Goal: Transaction & Acquisition: Purchase product/service

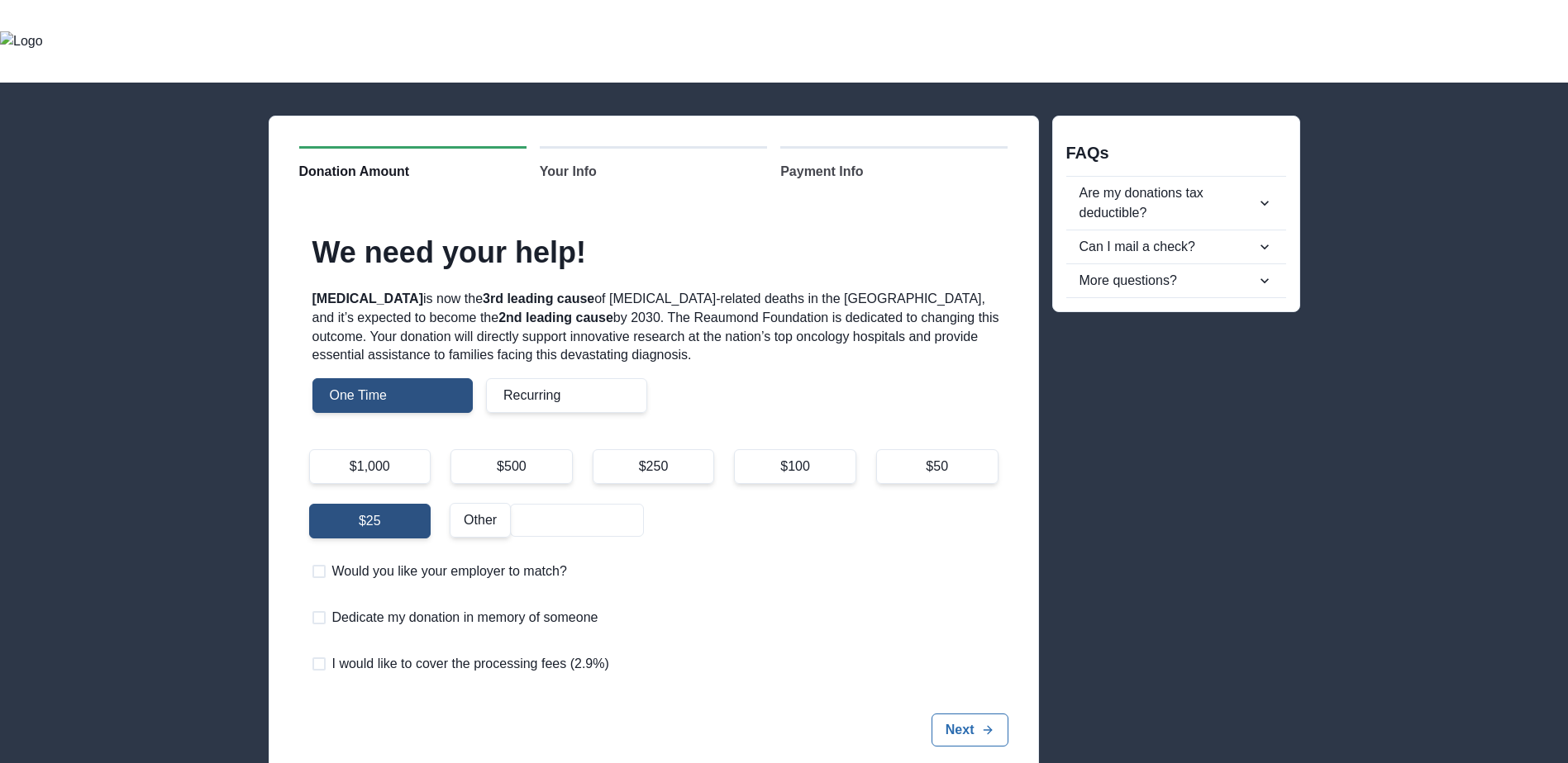
click at [671, 463] on div "$250" at bounding box center [654, 467] width 122 height 35
click at [593, 449] on input "$250" at bounding box center [592, 448] width 1 height 1
radio input "true"
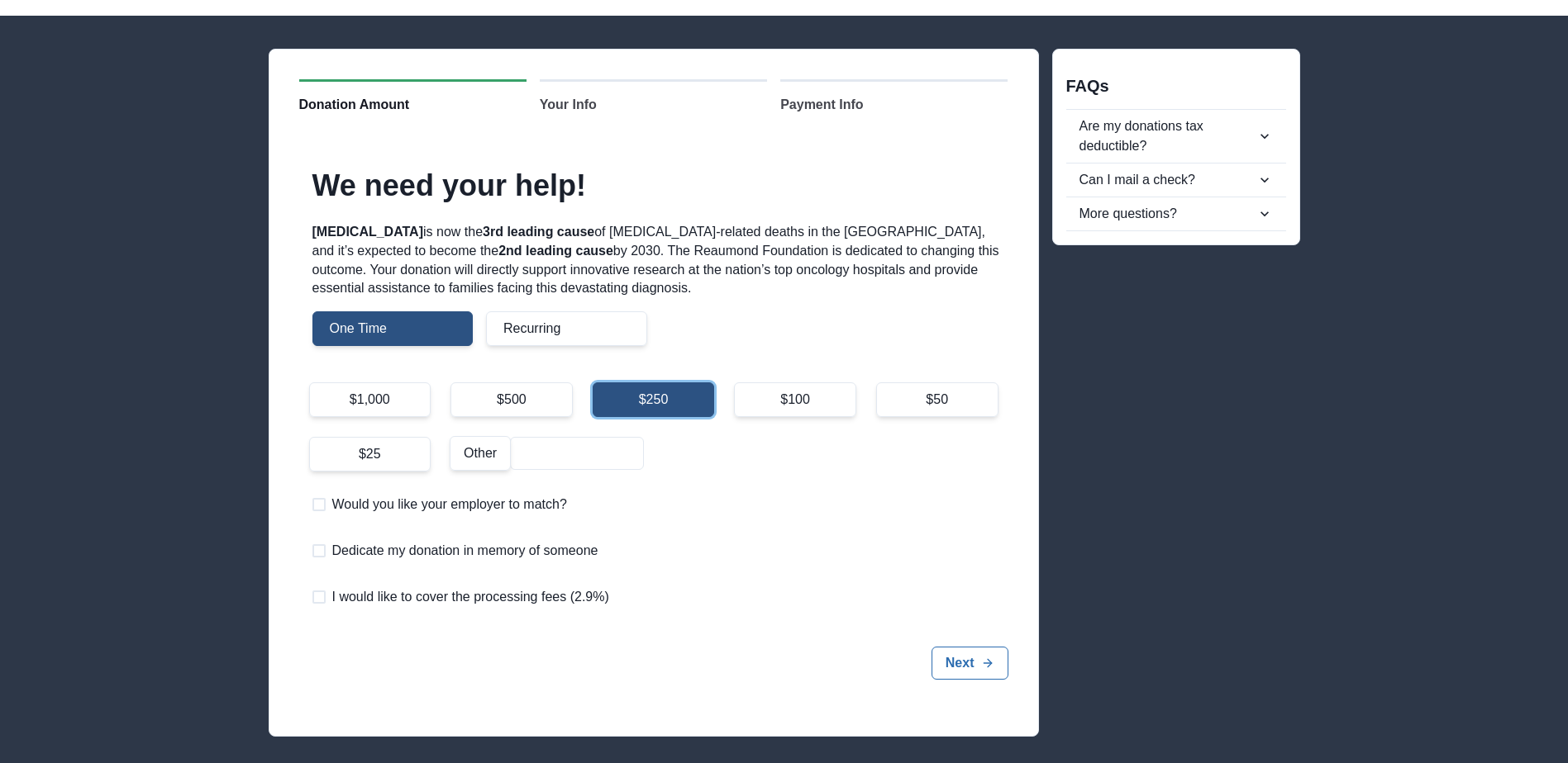
scroll to position [138, 0]
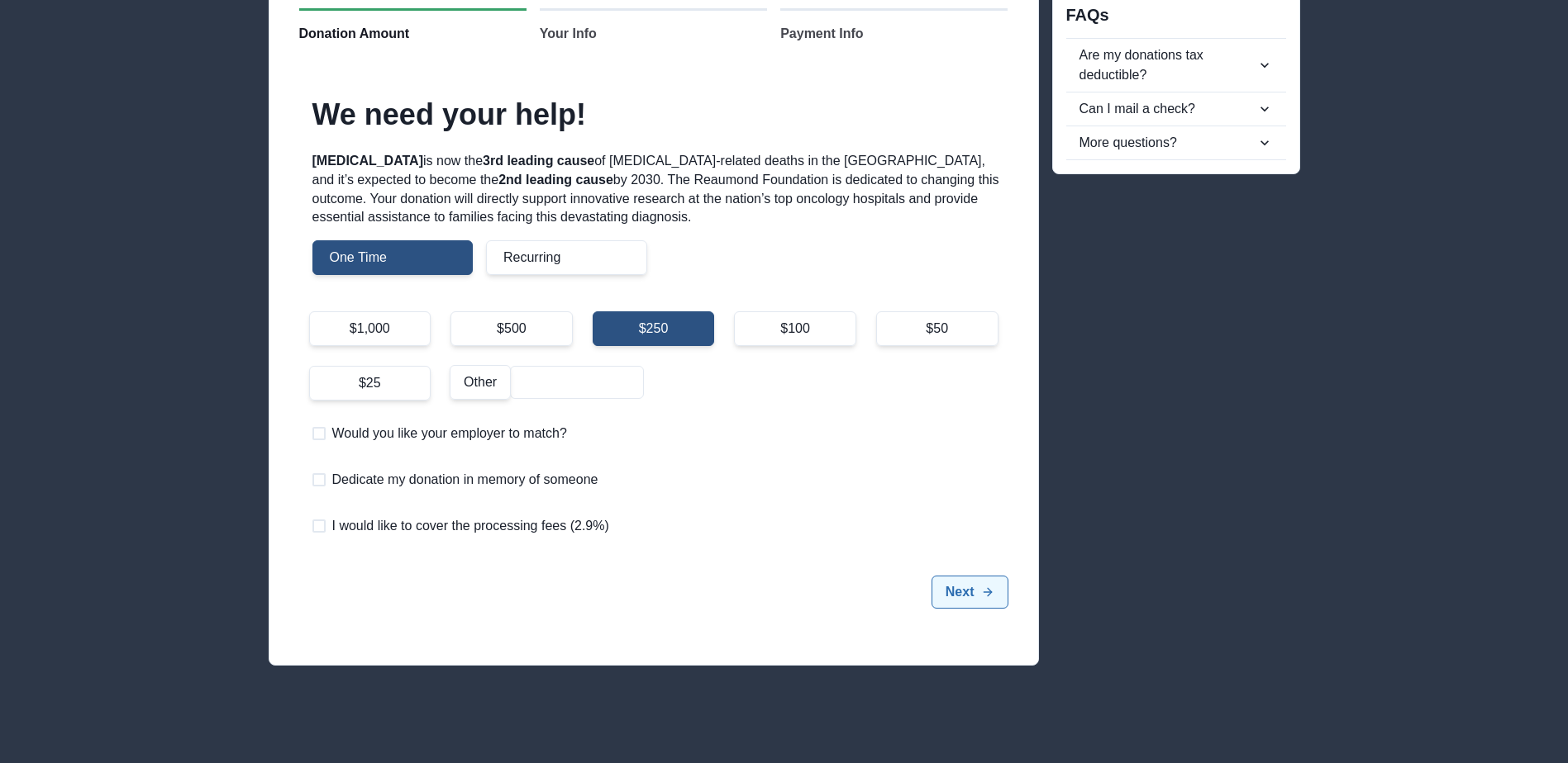
click at [964, 592] on button "Next" at bounding box center [970, 593] width 76 height 33
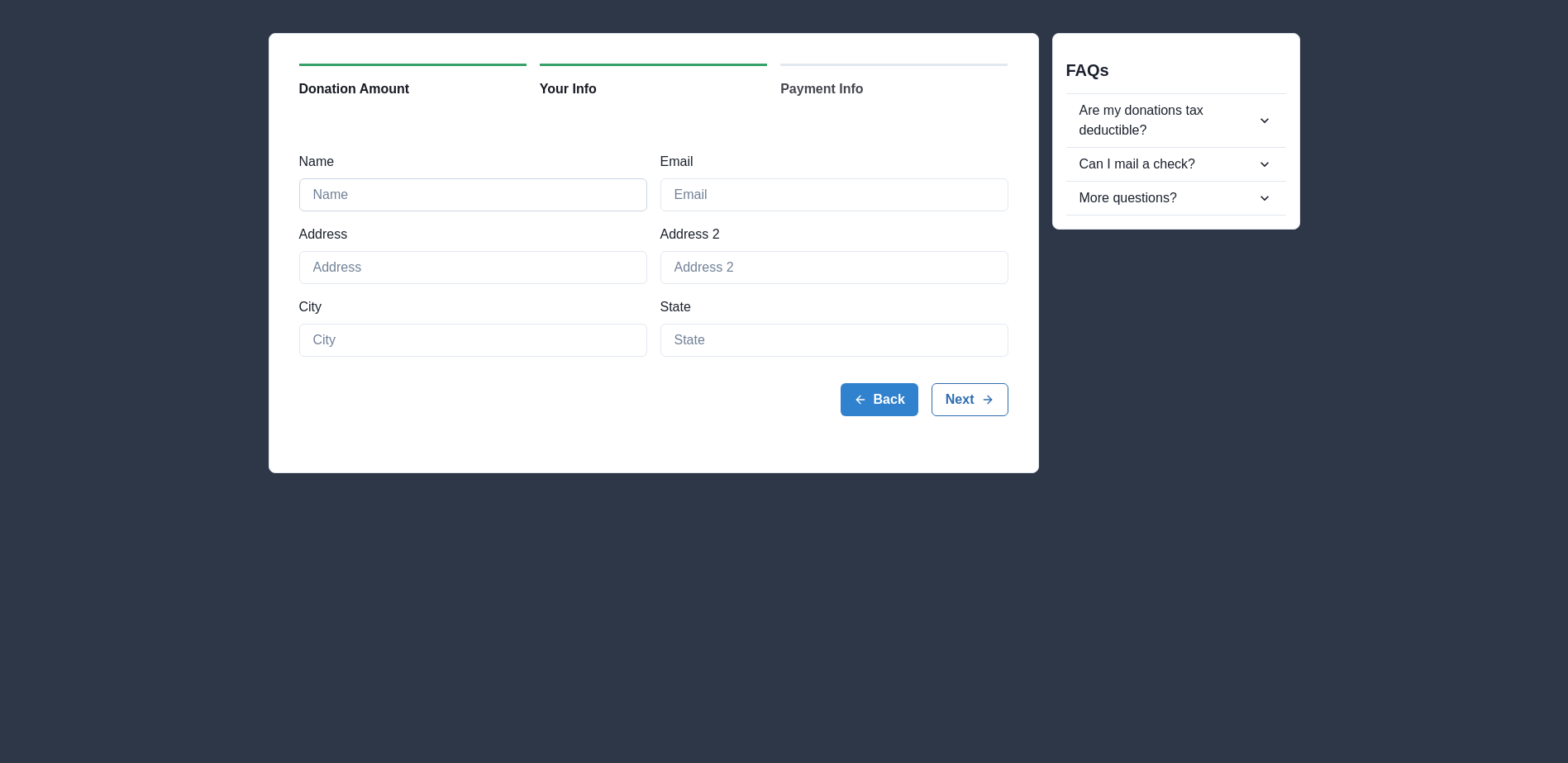
click at [450, 197] on input "Name" at bounding box center [473, 195] width 348 height 33
type input "[PERSON_NAME]"
type input "[EMAIL_ADDRESS][DOMAIN_NAME]"
type input "[STREET_ADDRESS][PERSON_NAME]"
type input "[GEOGRAPHIC_DATA]"
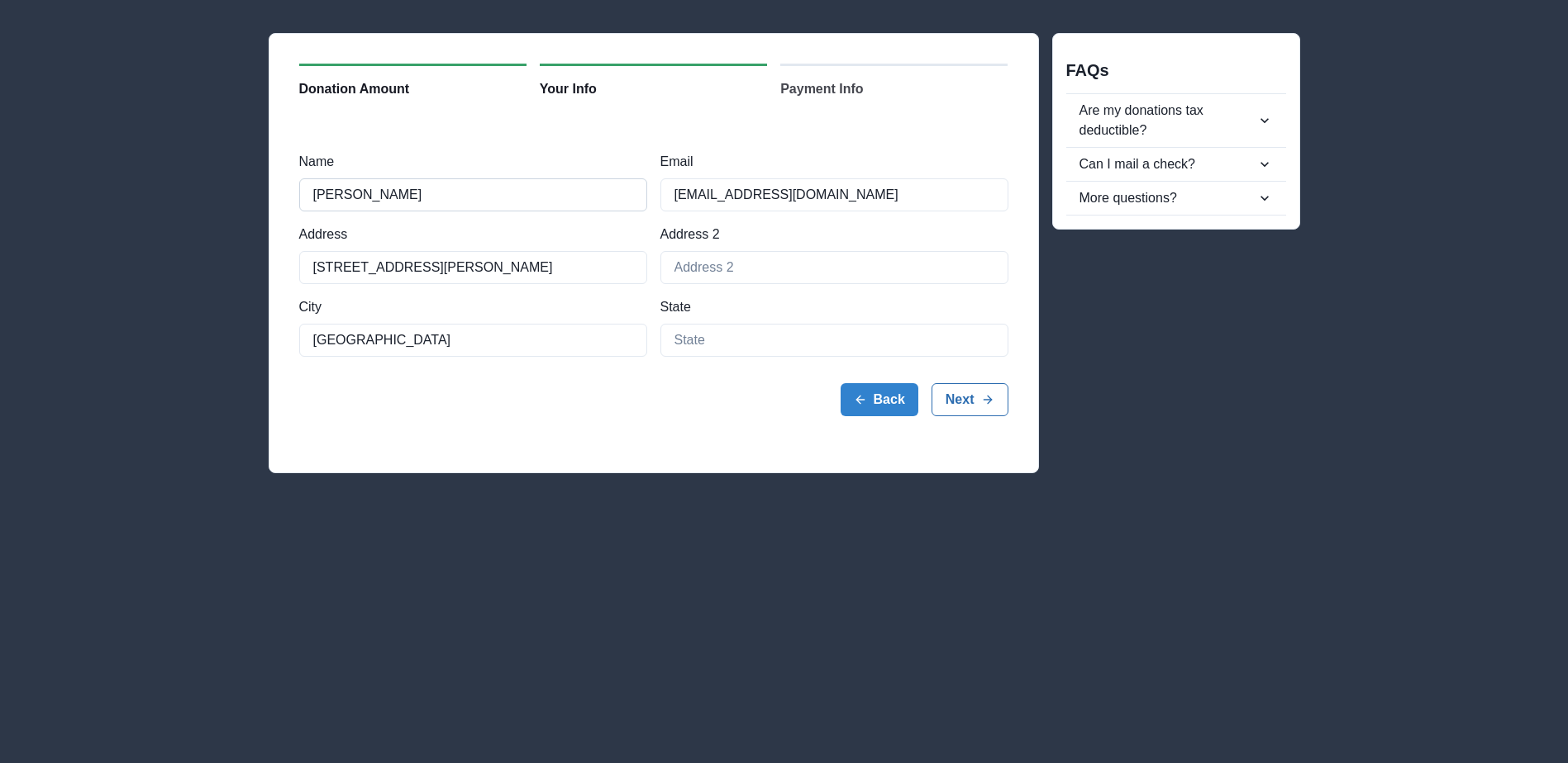
type input "IL"
click at [828, 191] on input "[EMAIL_ADDRESS][DOMAIN_NAME]" at bounding box center [834, 195] width 348 height 33
type input "[EMAIL_ADDRESS][DOMAIN_NAME]"
click at [970, 403] on button "Next" at bounding box center [970, 399] width 76 height 33
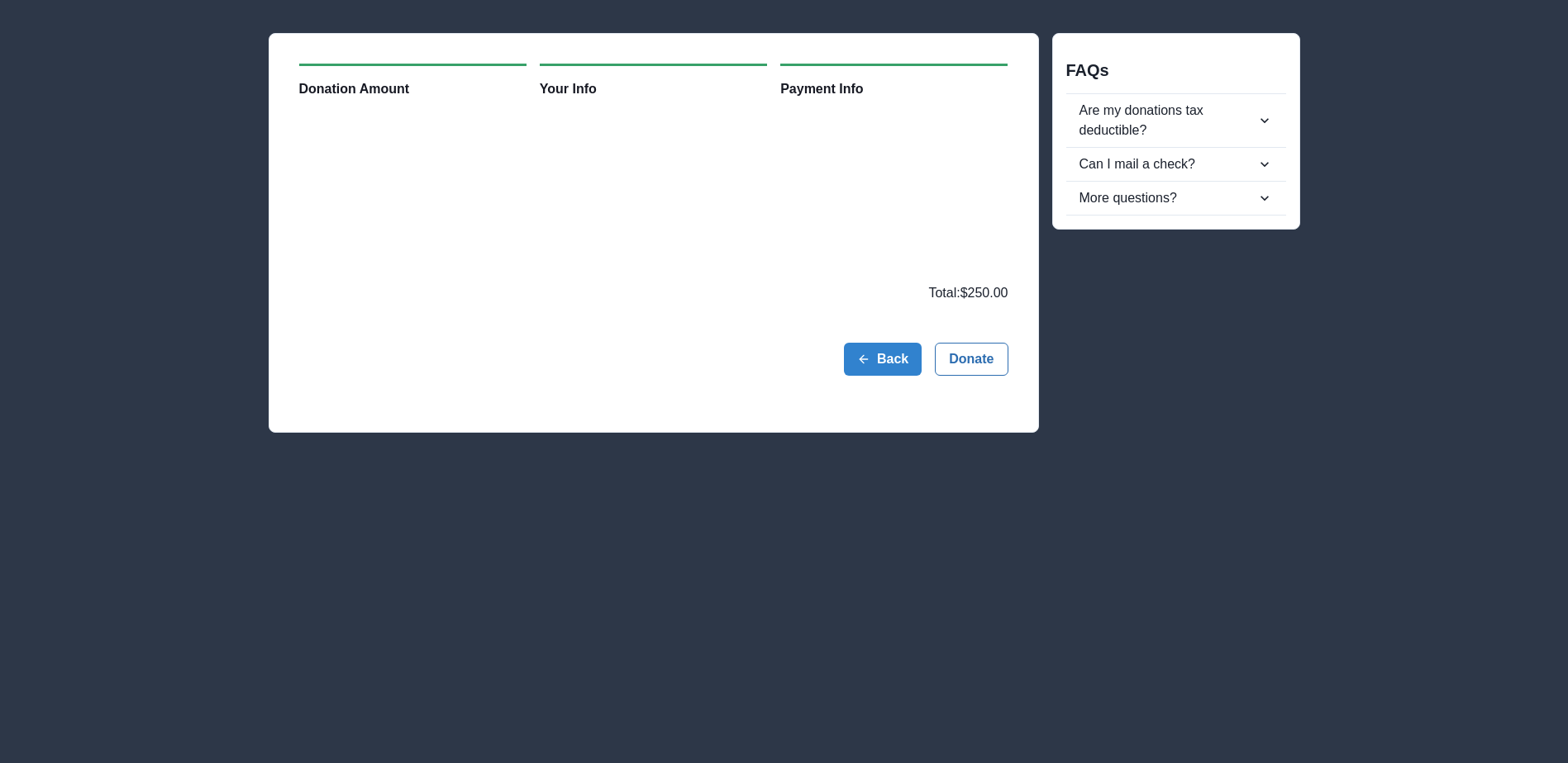
click at [594, 359] on div "Back Donate" at bounding box center [654, 359] width 709 height 86
click at [972, 359] on button "Donate" at bounding box center [970, 359] width 73 height 33
